Goal: Information Seeking & Learning: Learn about a topic

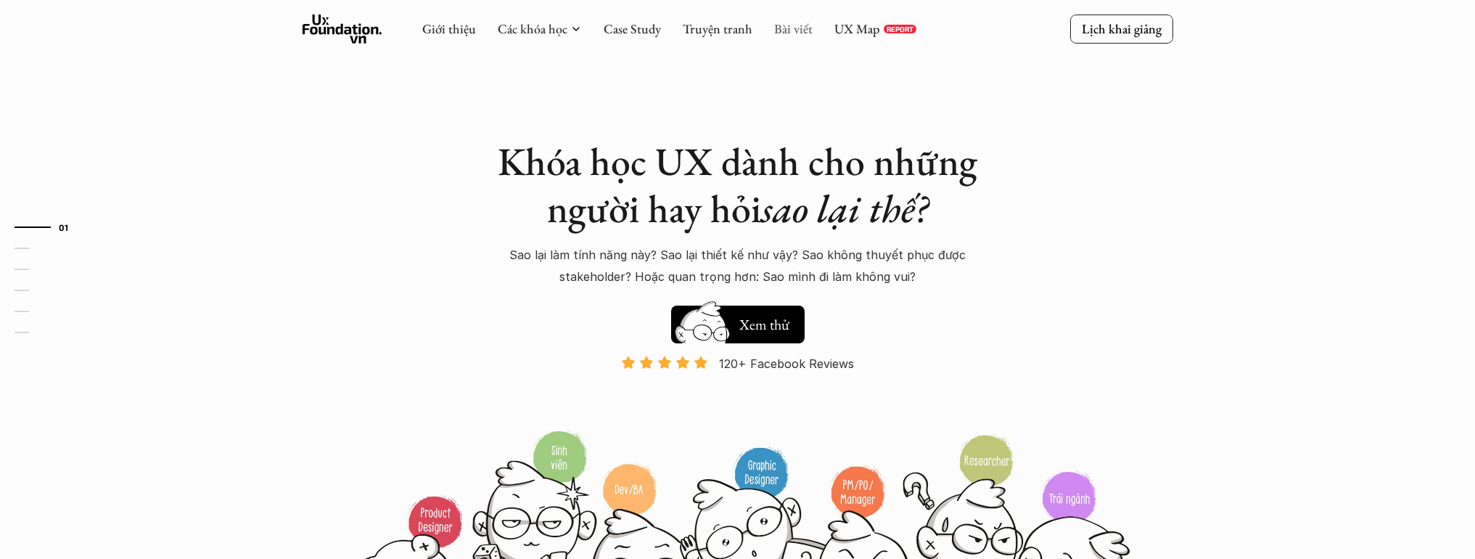
click at [774, 25] on link "Bài viết" at bounding box center [793, 28] width 38 height 17
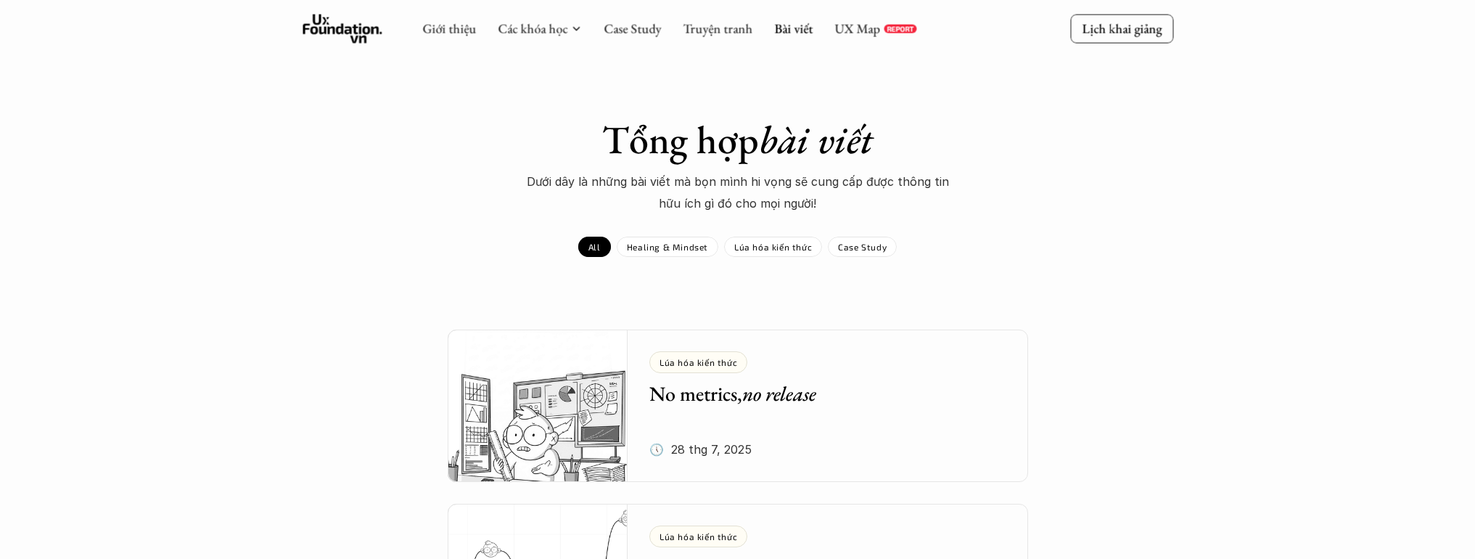
scroll to position [135, 0]
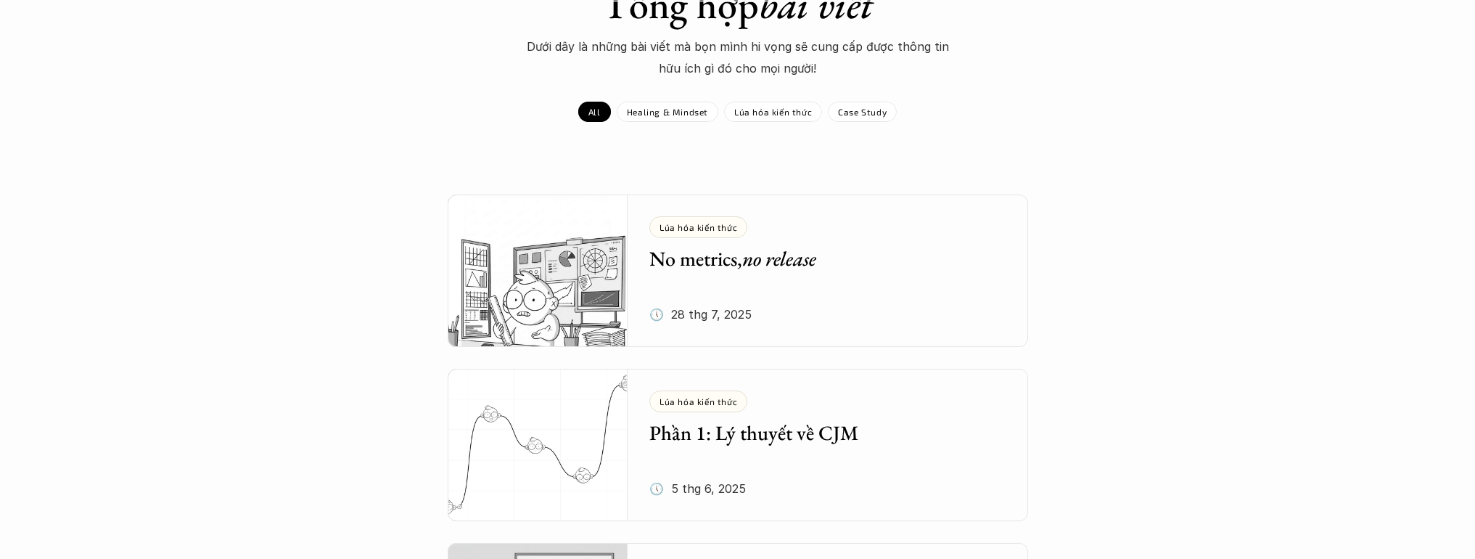
click at [583, 270] on img at bounding box center [538, 270] width 181 height 152
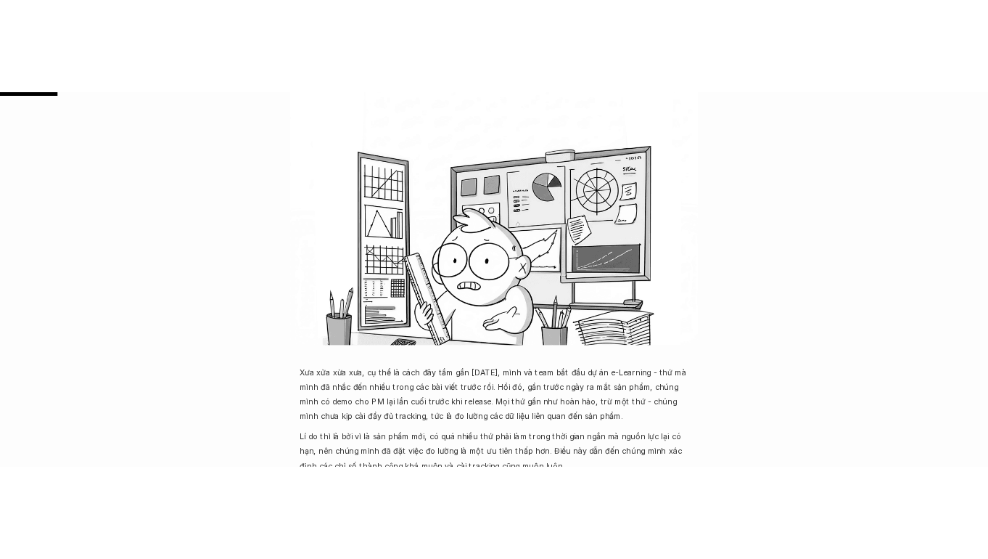
scroll to position [321, 0]
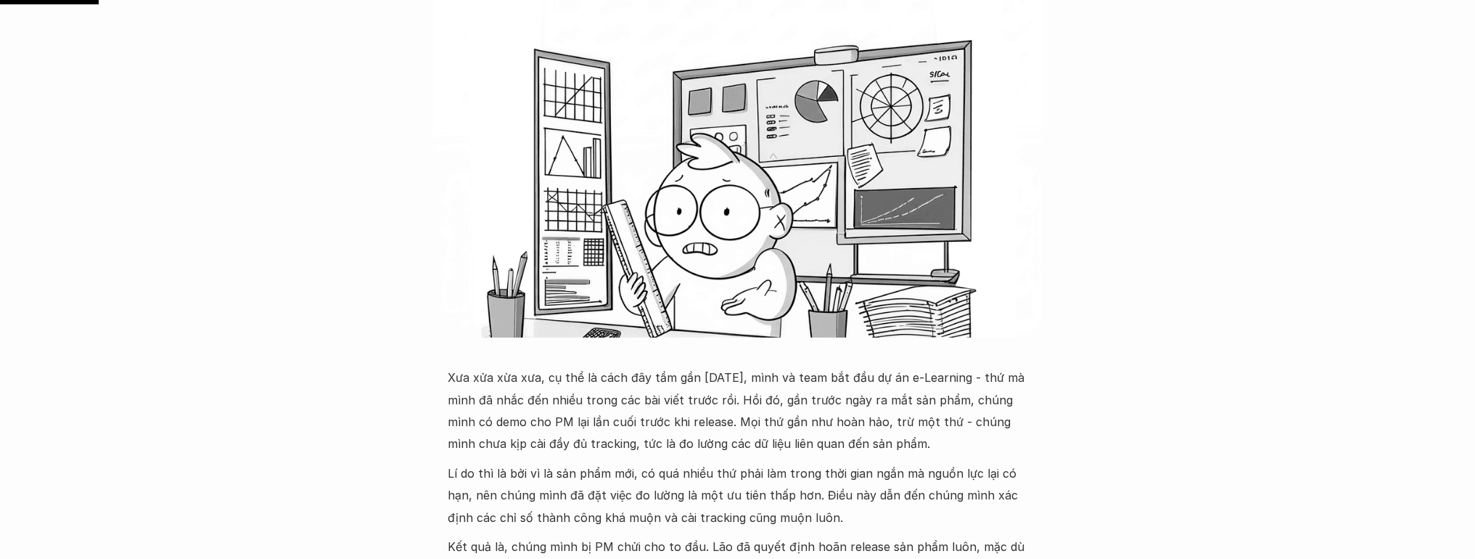
click at [844, 401] on p "Xưa xửa xừa xưa, cụ thể là cách đây tầm gần [DATE], mình và team bắt đầu dự án …" at bounding box center [738, 410] width 581 height 89
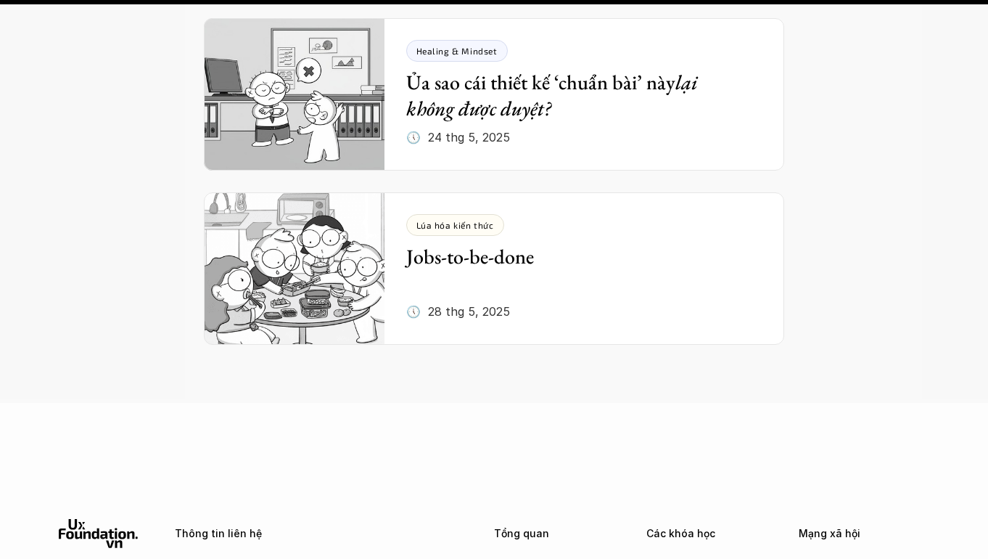
scroll to position [5746, 0]
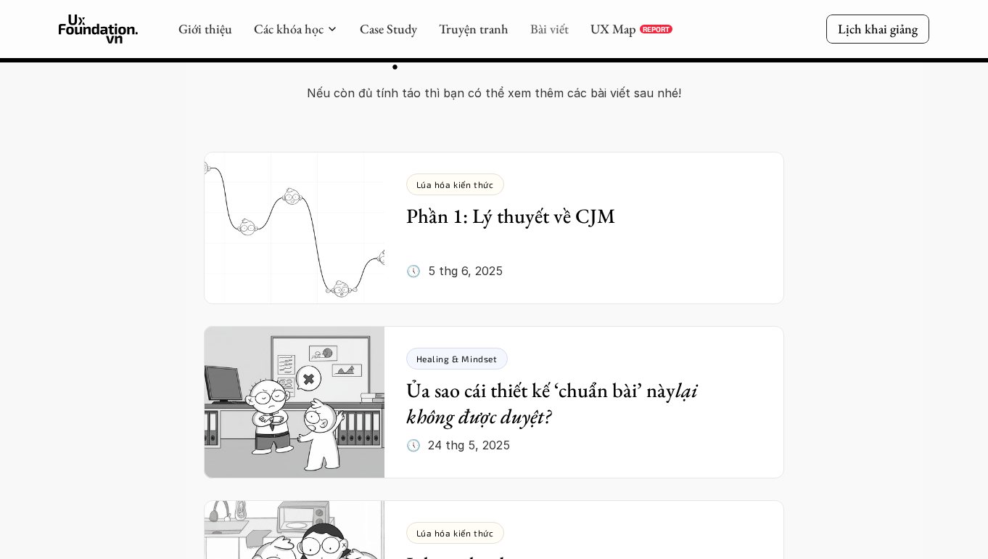
click at [546, 25] on link "Bài viết" at bounding box center [549, 28] width 38 height 17
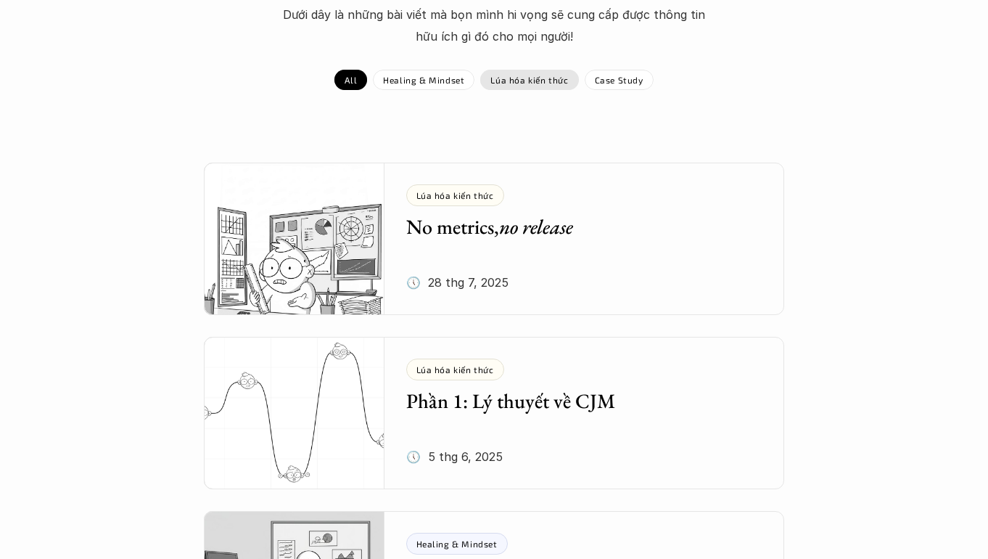
scroll to position [72, 0]
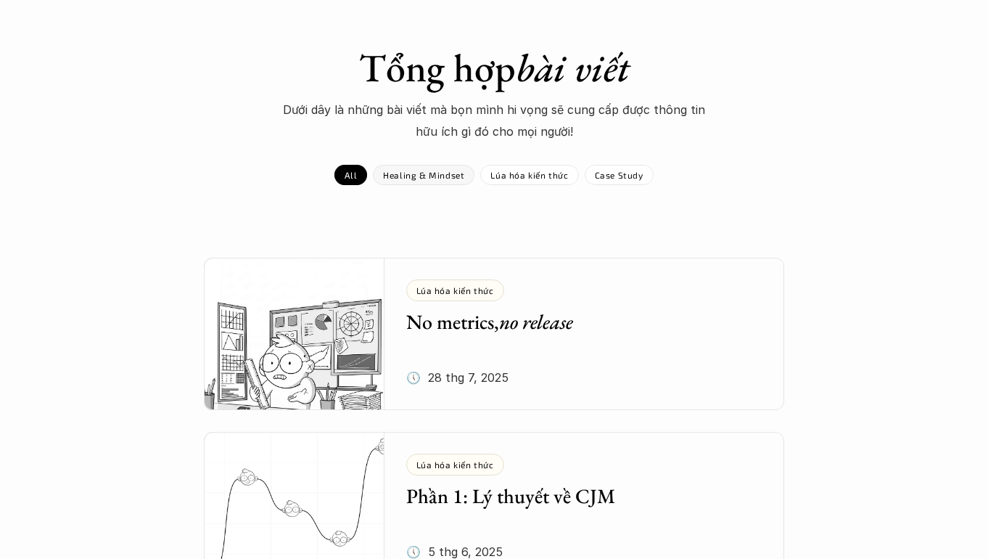
click at [437, 155] on div "Tổng hợp bài viết Dưới dây là những bài viết mà bọn mình hi vọng sẽ cung cấp đư…" at bounding box center [494, 114] width 988 height 141
click at [442, 170] on p "Healing & Mindset" at bounding box center [423, 175] width 81 height 10
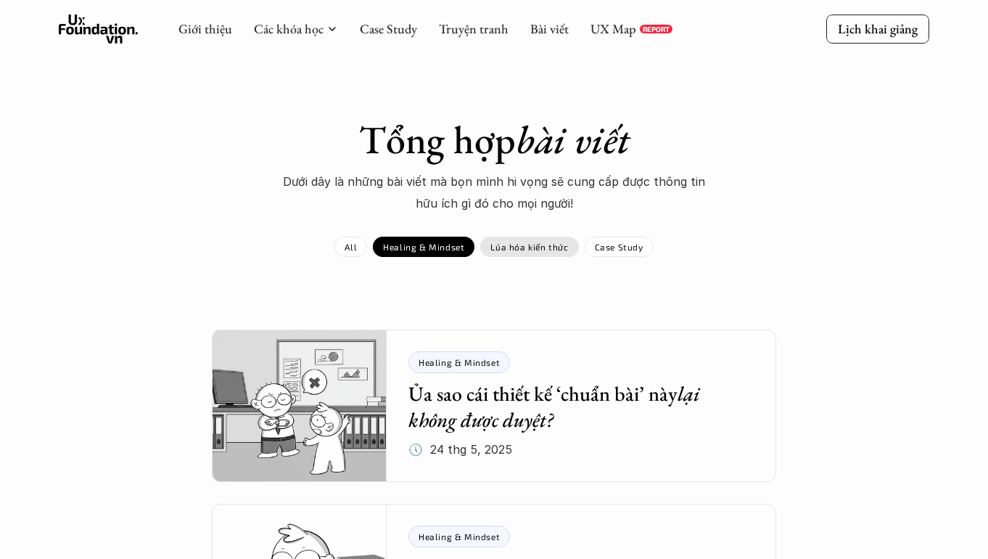
click at [545, 249] on p "Lúa hóa kiến thức" at bounding box center [530, 247] width 78 height 10
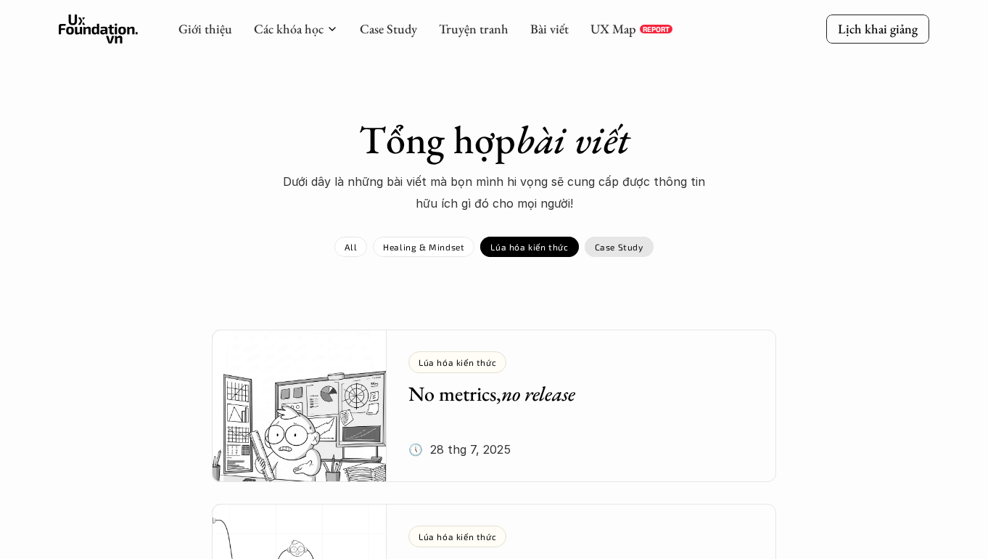
click at [595, 248] on p "Case Study" at bounding box center [619, 247] width 49 height 10
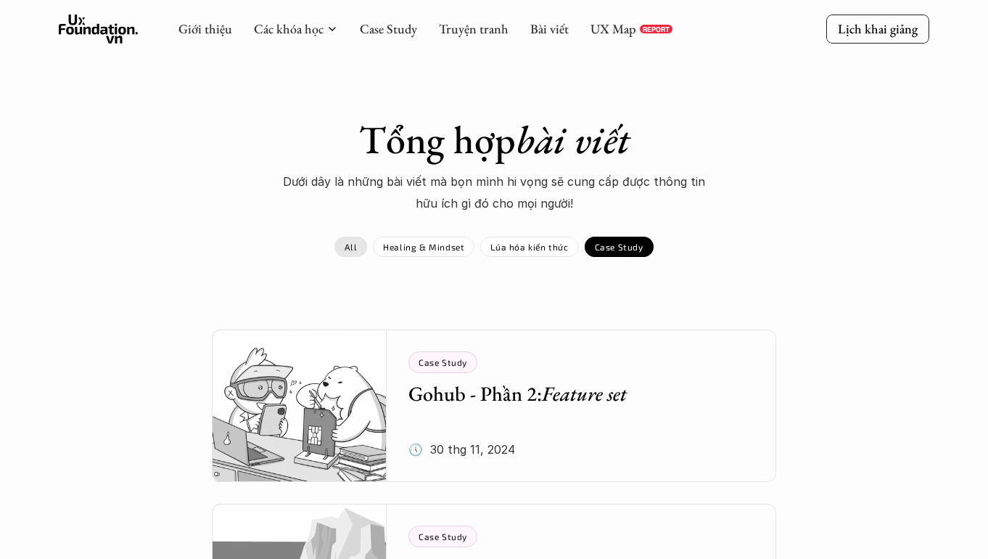
click at [348, 247] on p "All" at bounding box center [351, 247] width 12 height 10
